Goal: Check status: Check status

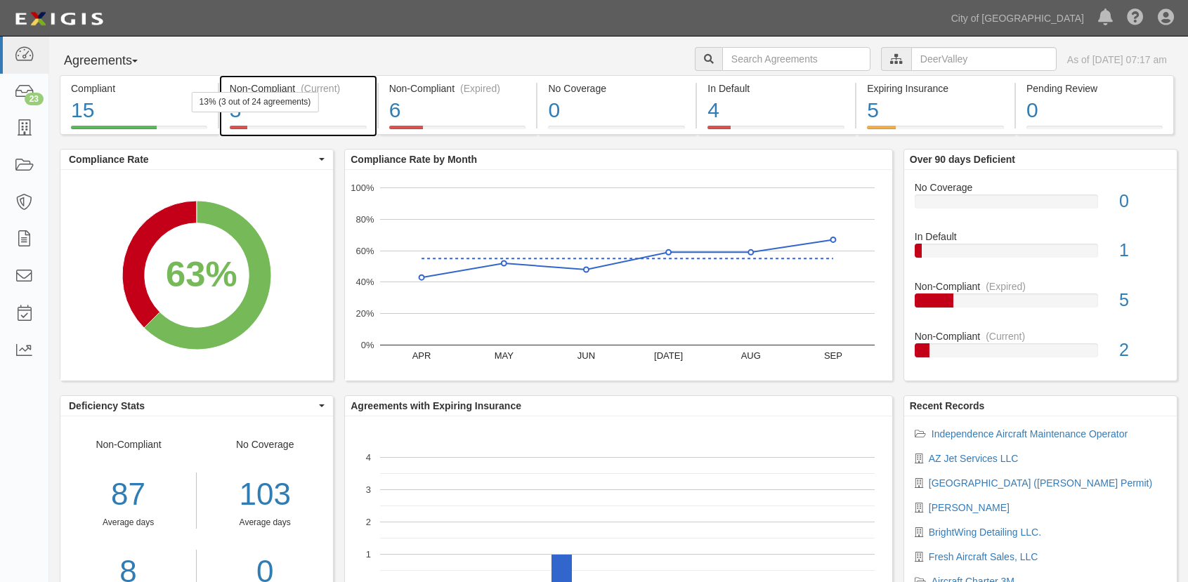
click at [346, 110] on div "3" at bounding box center [298, 111] width 137 height 30
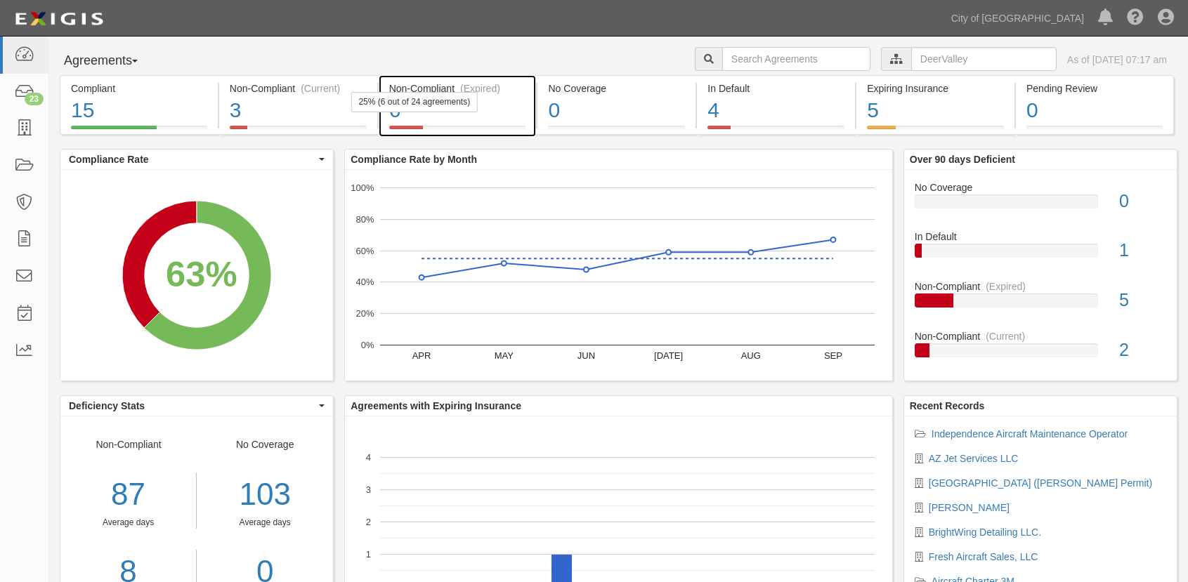
click at [505, 114] on div "6" at bounding box center [457, 111] width 137 height 30
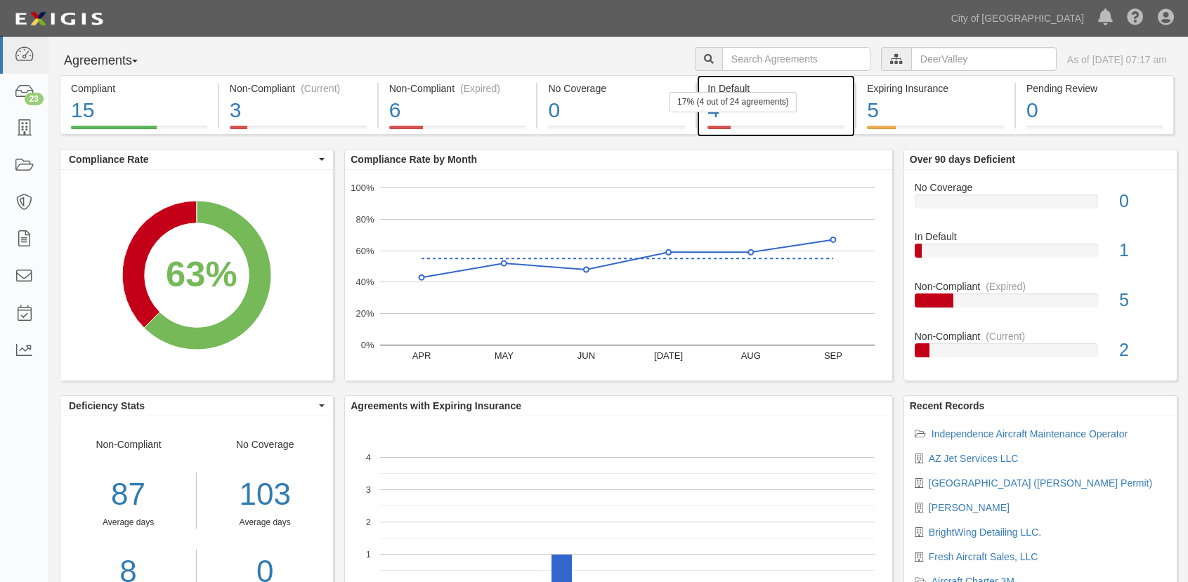
click at [782, 105] on div "17% (4 out of 24 agreements)" at bounding box center [732, 102] width 127 height 20
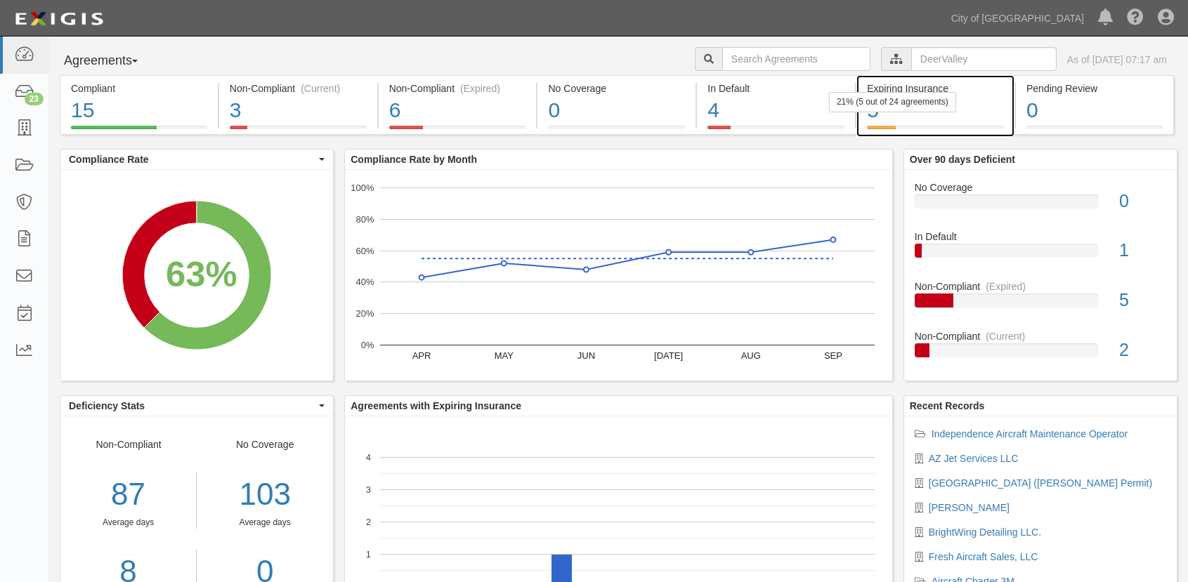
click at [988, 109] on div "5" at bounding box center [935, 111] width 137 height 30
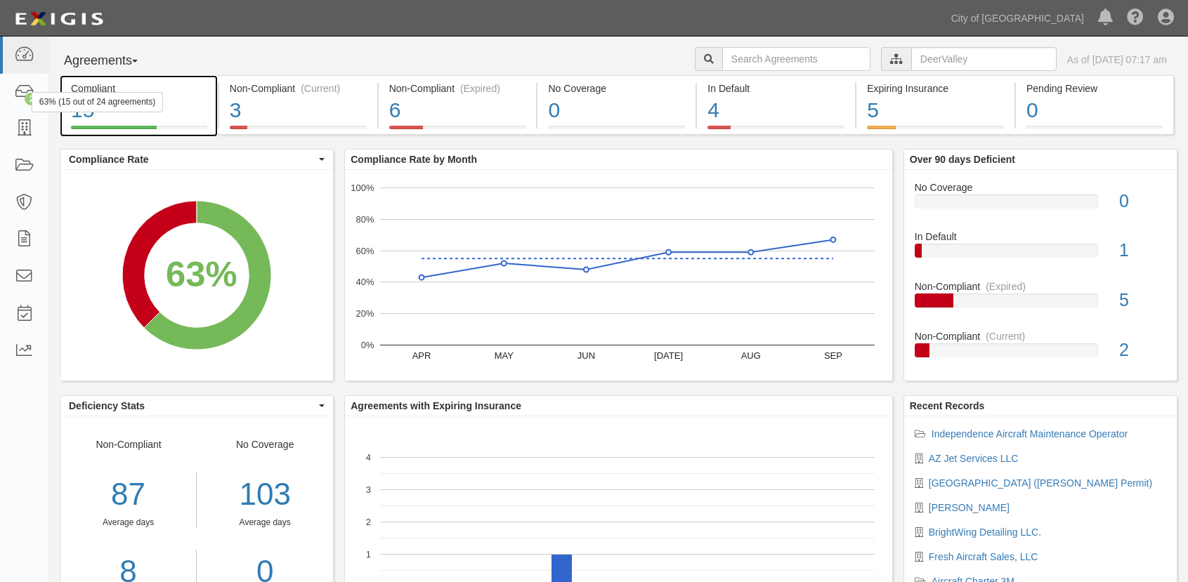
click at [204, 100] on div "15" at bounding box center [139, 111] width 136 height 30
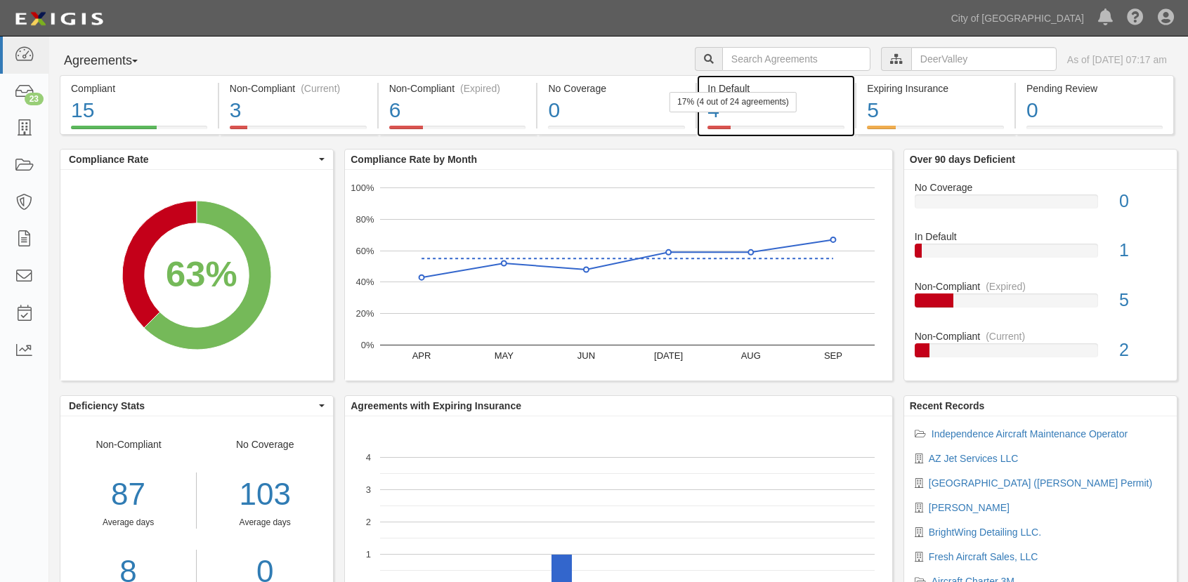
click at [816, 114] on div "4" at bounding box center [775, 111] width 137 height 30
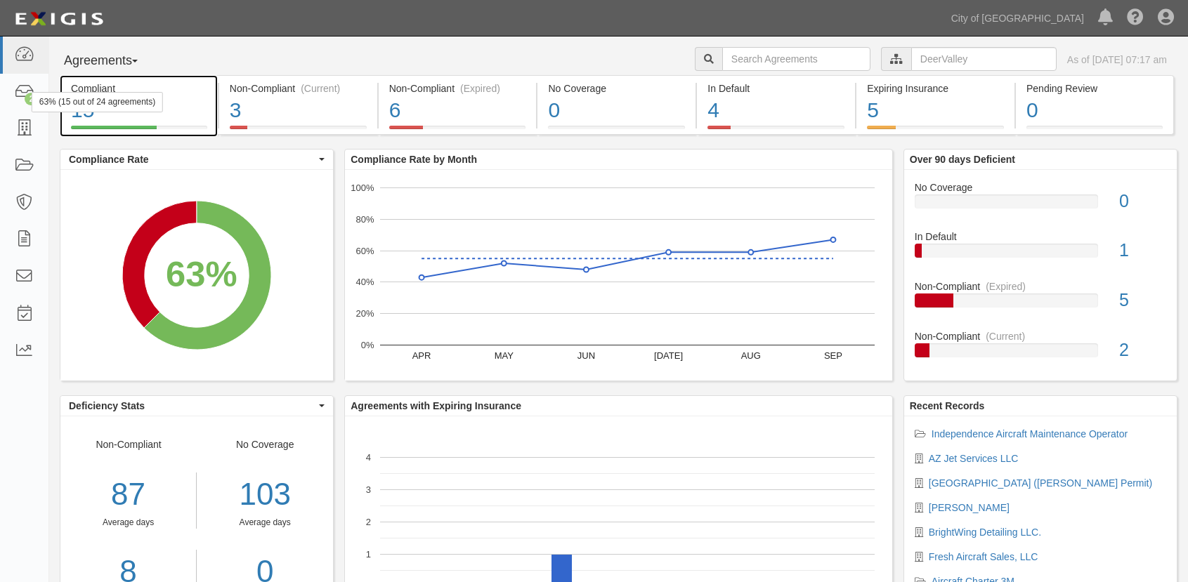
click at [201, 103] on div "15" at bounding box center [139, 111] width 136 height 30
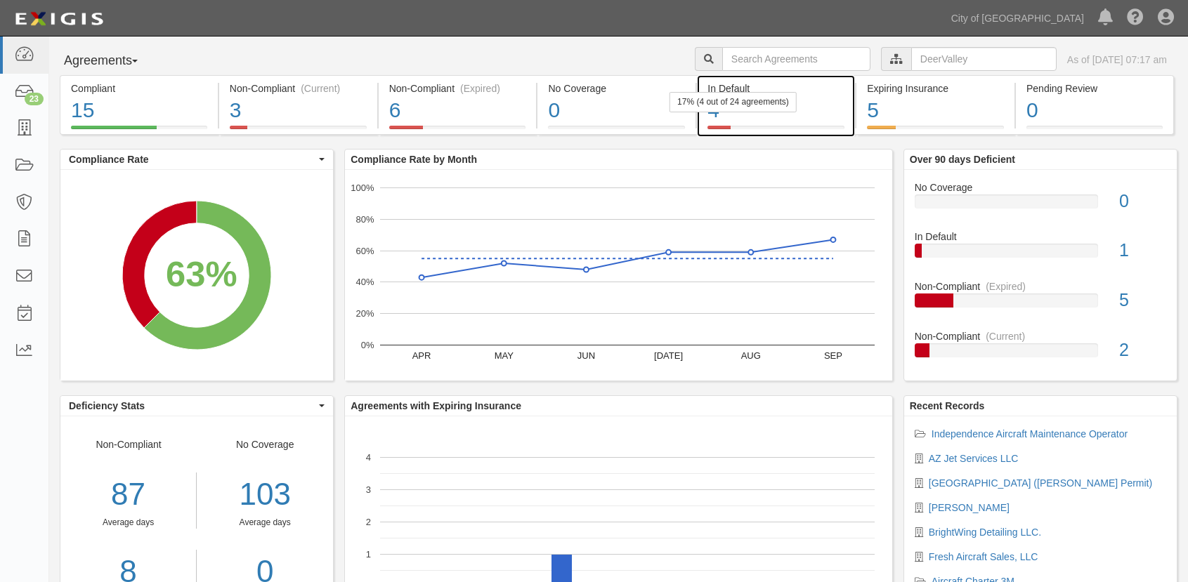
click at [828, 126] on div at bounding box center [775, 128] width 137 height 4
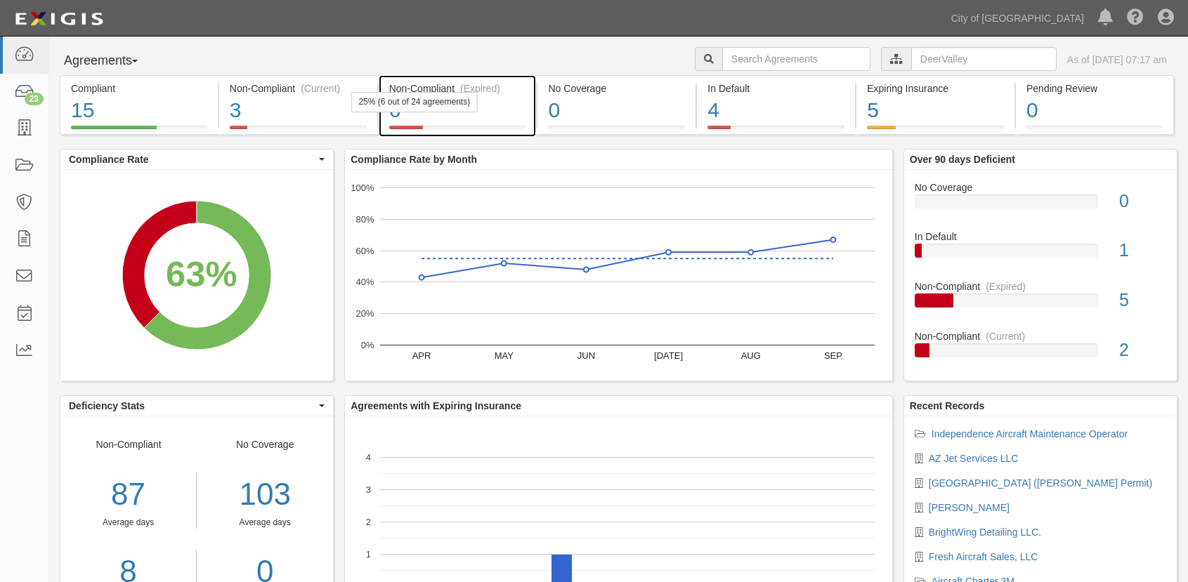
click at [508, 116] on div "6" at bounding box center [457, 111] width 137 height 30
